Goal: Information Seeking & Learning: Learn about a topic

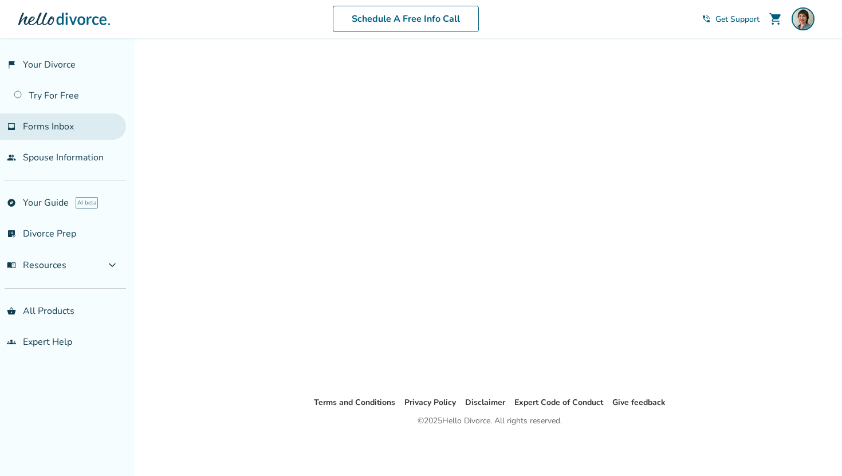
click at [55, 127] on ul "flag_2 Your Divorce Try For Free inbox Forms Inbox people Spouse Information" at bounding box center [63, 111] width 126 height 119
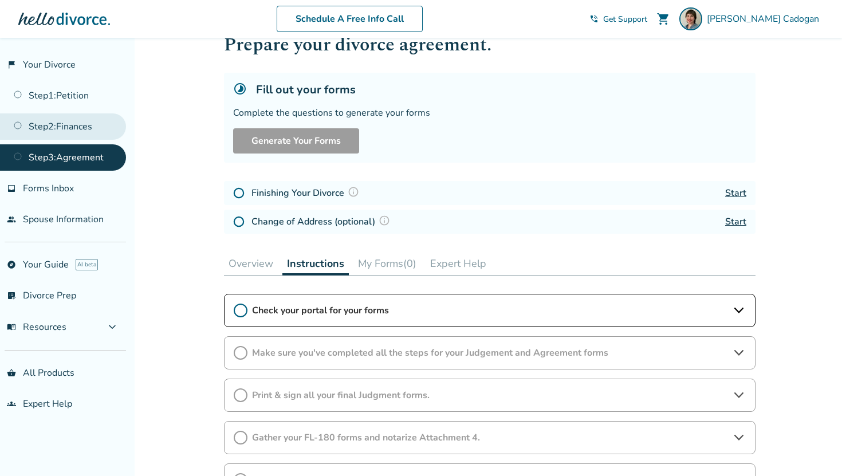
click at [88, 128] on link "Step 2 : Finances" at bounding box center [63, 126] width 126 height 26
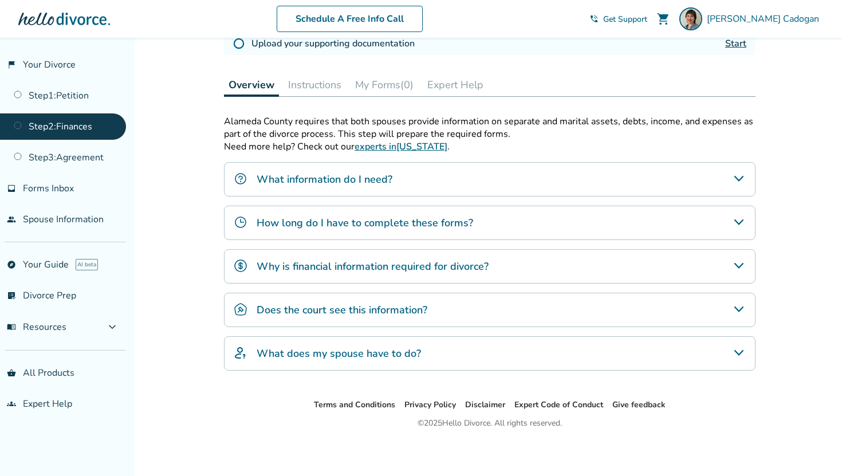
scroll to position [303, 0]
click at [563, 309] on div "Does the court see this information?" at bounding box center [490, 309] width 532 height 34
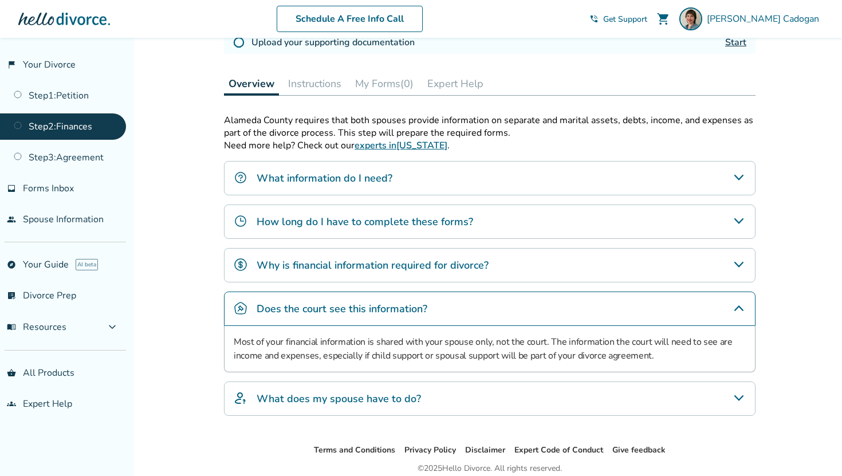
click at [585, 419] on div "Alameda County requires that both spouses provide information on separate and m…" at bounding box center [490, 269] width 532 height 311
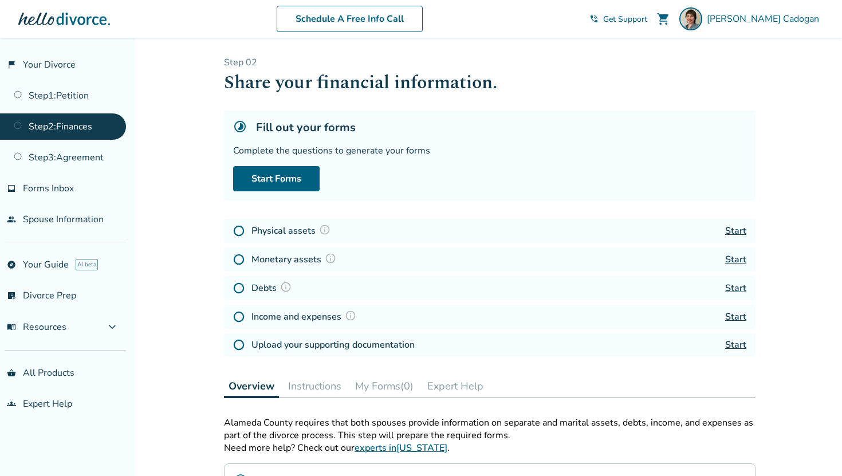
scroll to position [1, 0]
click at [292, 179] on link "Start Forms" at bounding box center [276, 178] width 87 height 25
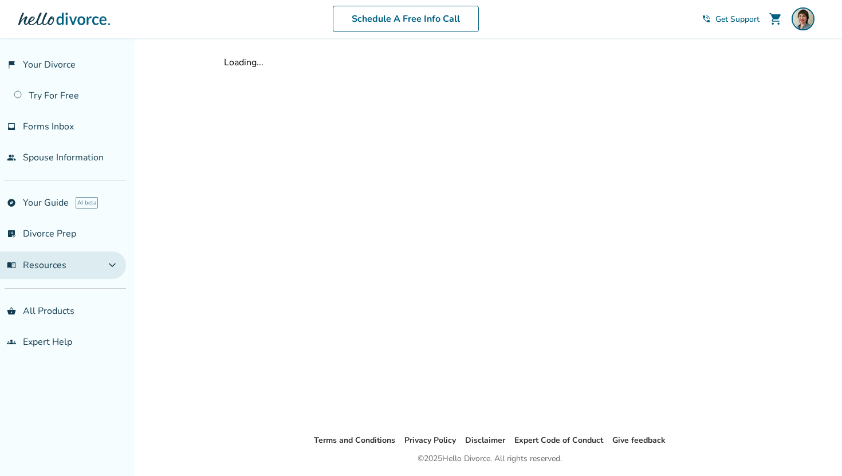
click at [119, 258] on span "expand_more" at bounding box center [112, 265] width 14 height 14
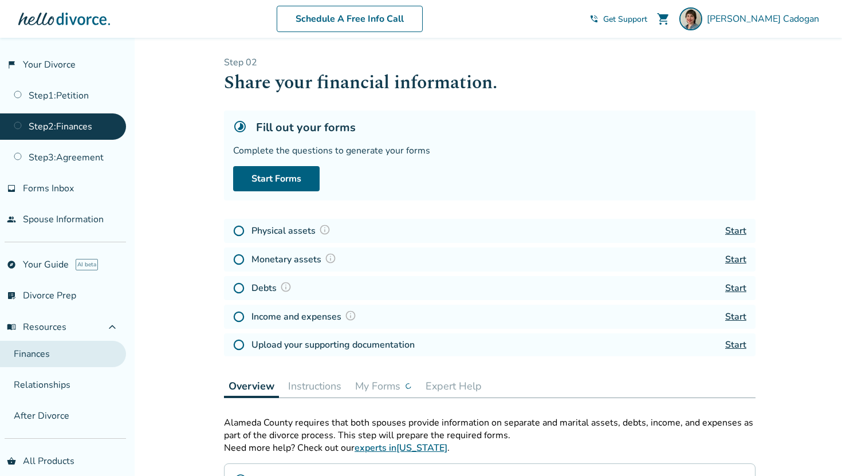
click at [44, 351] on link "Finances" at bounding box center [63, 354] width 126 height 26
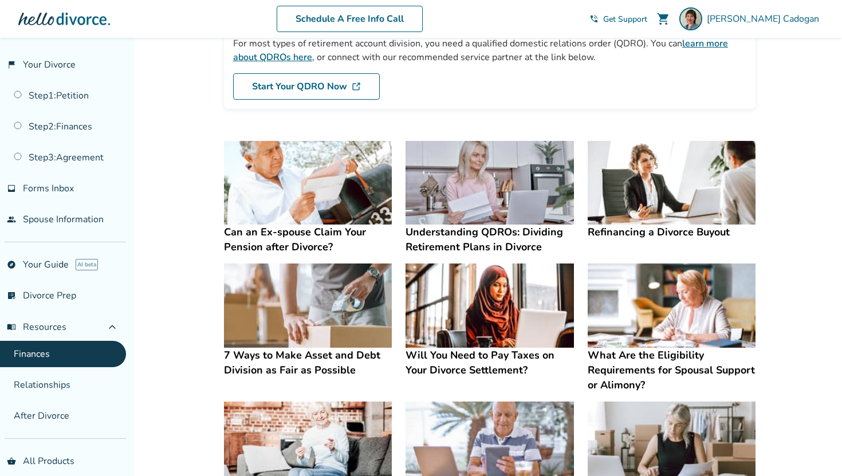
scroll to position [138, 0]
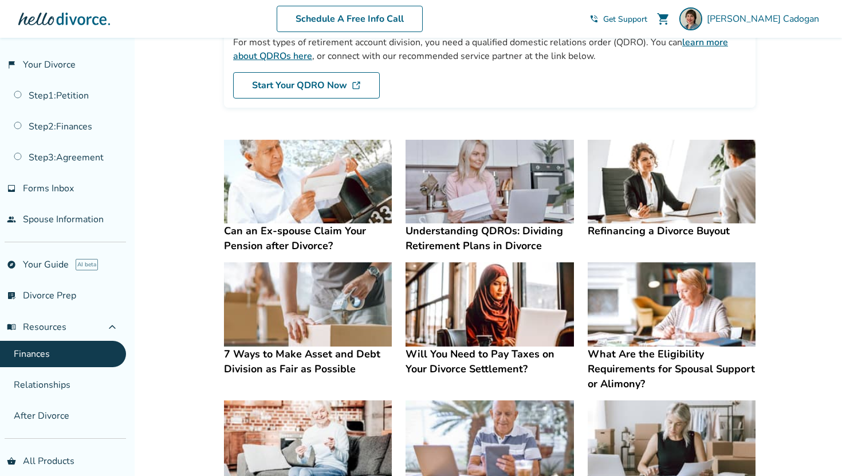
click at [635, 356] on h4 "What Are the Eligibility Requirements for Spousal Support or Alimony?" at bounding box center [672, 369] width 168 height 45
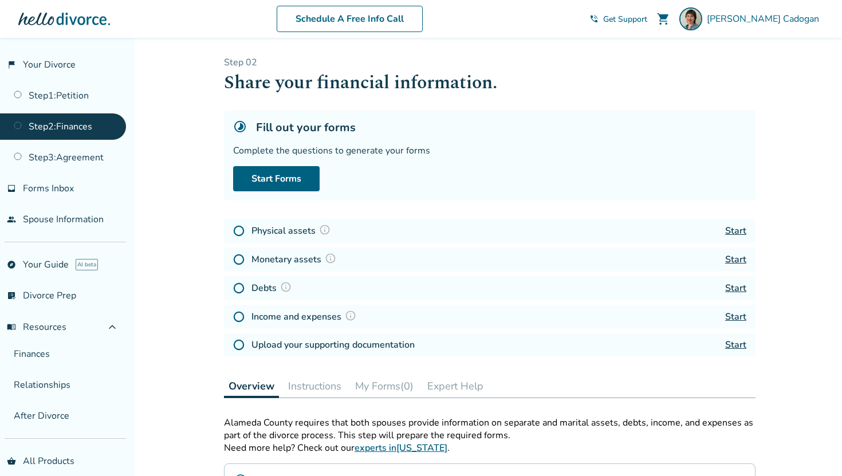
click at [399, 386] on button "My Forms (0)" at bounding box center [385, 386] width 68 height 23
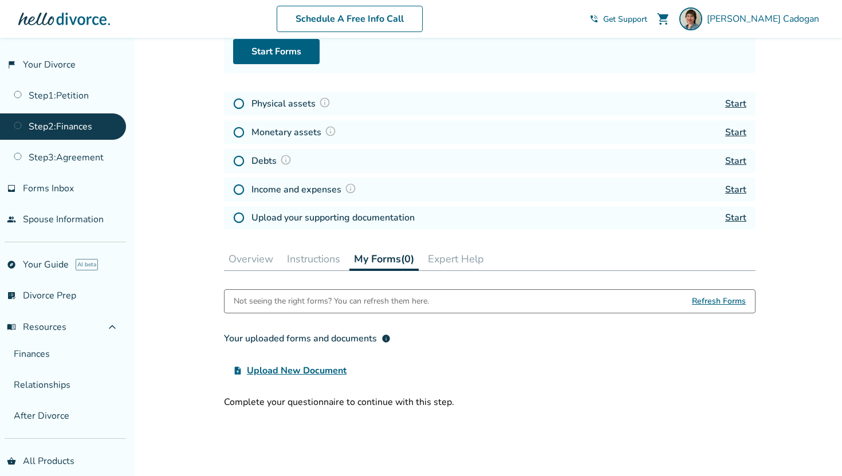
scroll to position [134, 0]
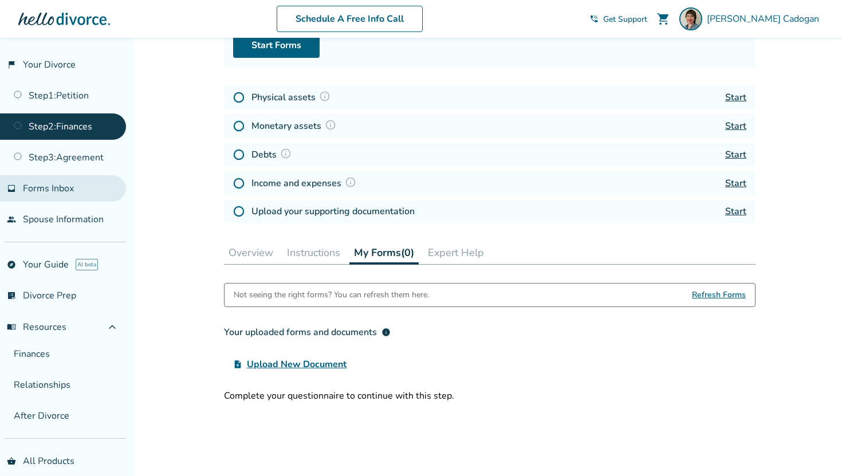
click at [83, 178] on link "inbox Forms Inbox" at bounding box center [63, 188] width 126 height 26
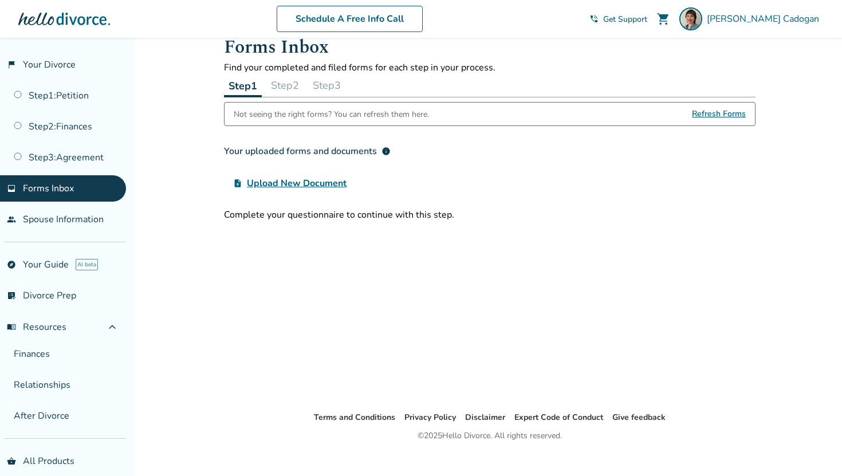
scroll to position [20, 0]
